Goal: Task Accomplishment & Management: Use online tool/utility

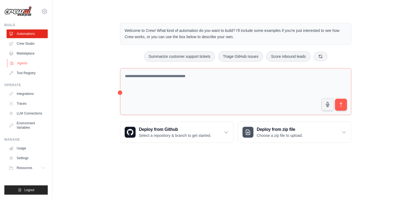
click at [22, 63] on link "Agents" at bounding box center [27, 63] width 41 height 9
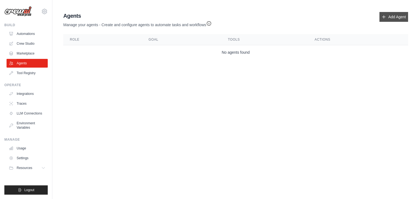
click at [393, 17] on link "Add Agent" at bounding box center [394, 17] width 29 height 10
